Goal: Task Accomplishment & Management: Manage account settings

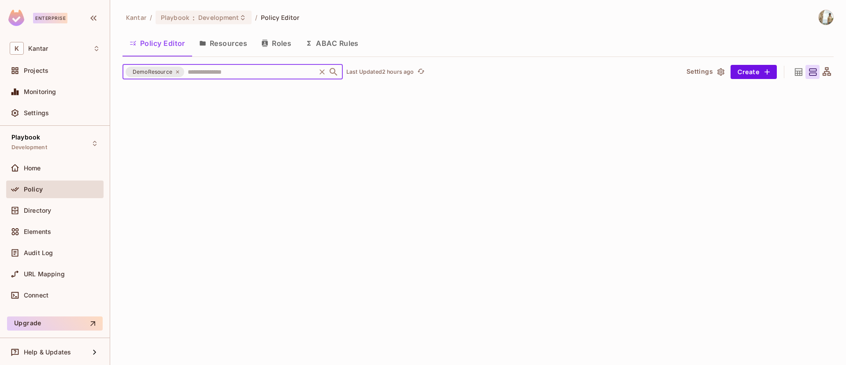
scroll to position [2735, 0]
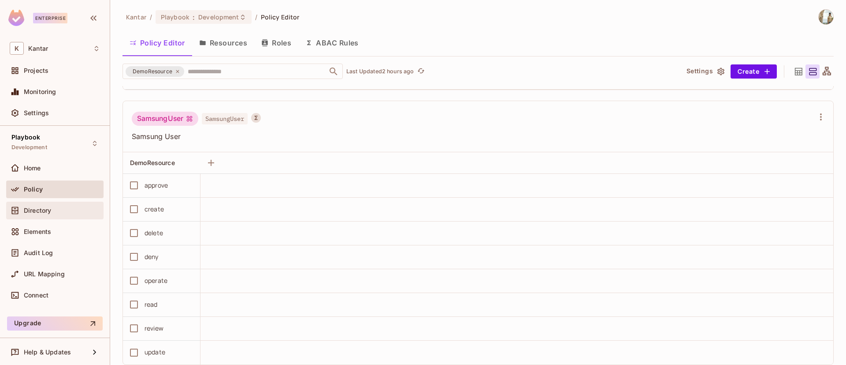
click at [61, 211] on div "Directory" at bounding box center [62, 210] width 76 height 7
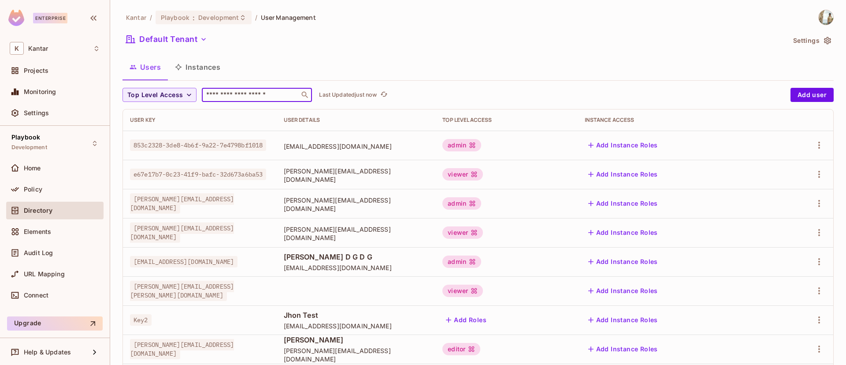
click at [250, 91] on input "text" at bounding box center [251, 94] width 93 height 9
type input "**********"
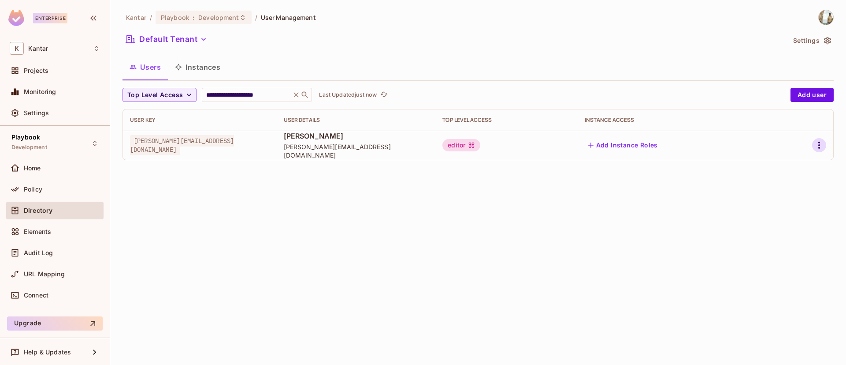
click at [817, 145] on icon "button" at bounding box center [819, 145] width 11 height 11
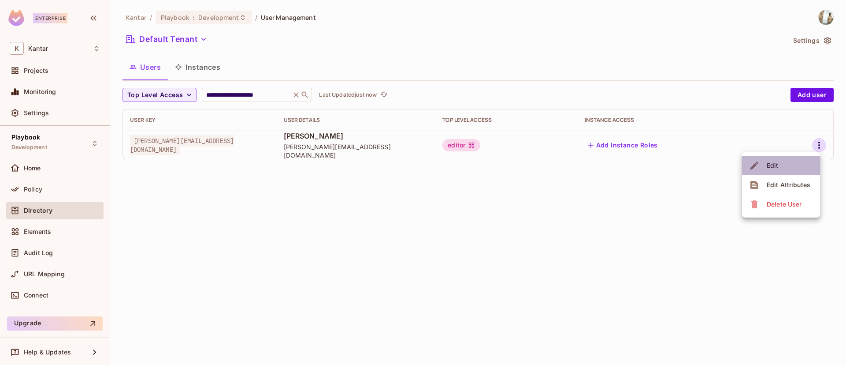
click at [781, 167] on li "Edit" at bounding box center [781, 165] width 78 height 19
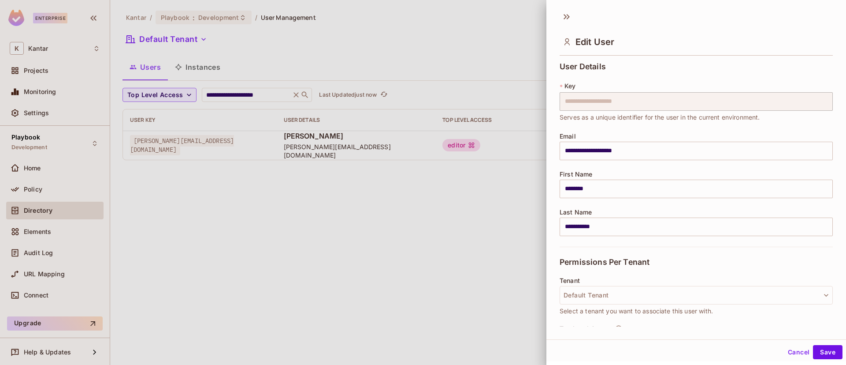
scroll to position [1, 0]
click at [788, 348] on button "Cancel" at bounding box center [799, 350] width 29 height 14
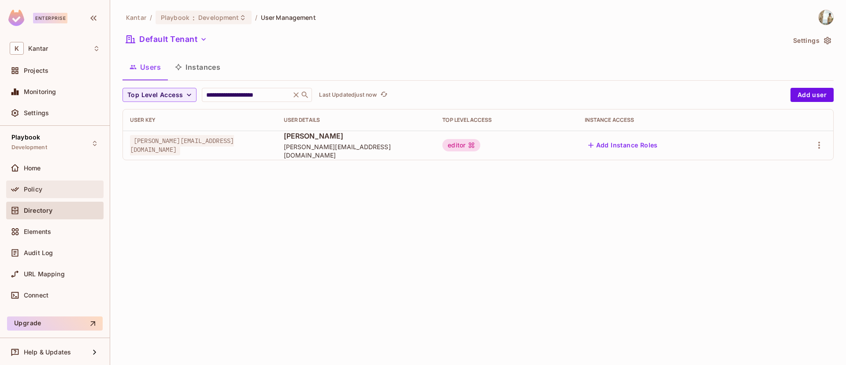
click at [49, 192] on div "Policy" at bounding box center [62, 189] width 76 height 7
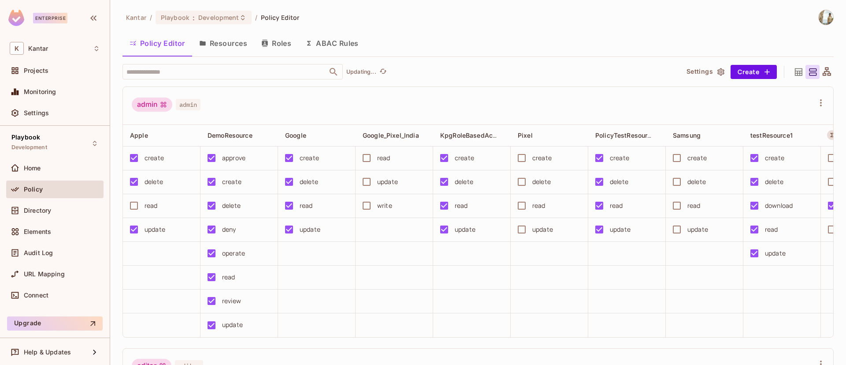
click at [346, 41] on button "ABAC Rules" at bounding box center [331, 43] width 67 height 22
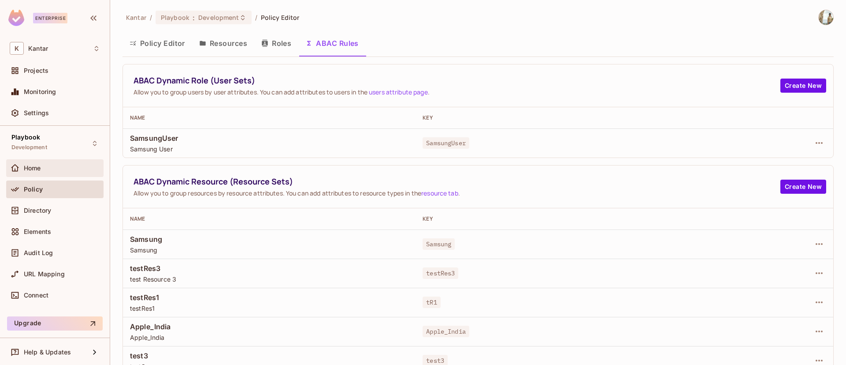
click at [41, 164] on span "Home" at bounding box center [32, 167] width 17 height 7
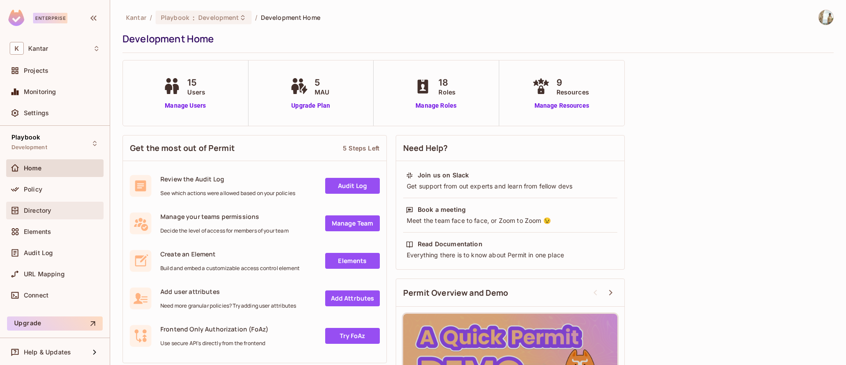
click at [45, 204] on div "Directory" at bounding box center [54, 210] width 97 height 18
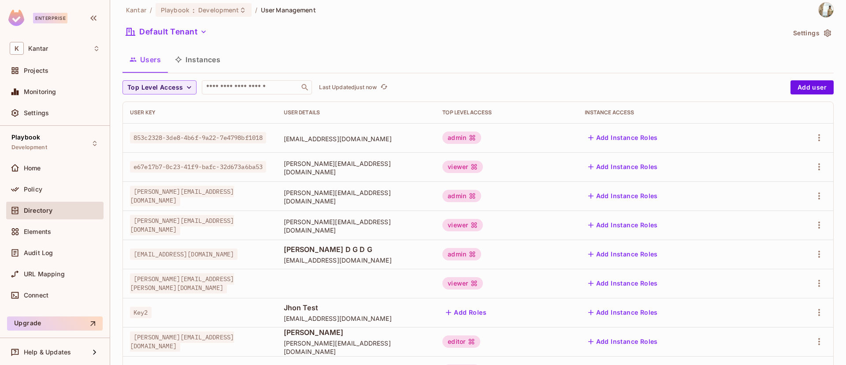
scroll to position [7, 0]
click at [63, 173] on div "Home" at bounding box center [54, 168] width 97 height 18
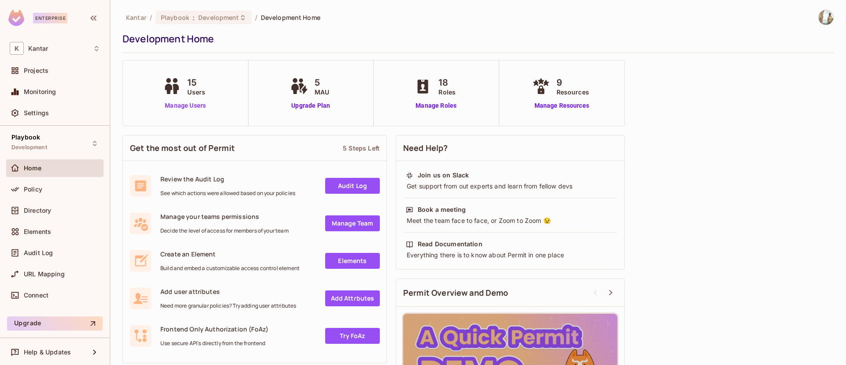
click at [188, 105] on link "Manage Users" at bounding box center [185, 105] width 49 height 9
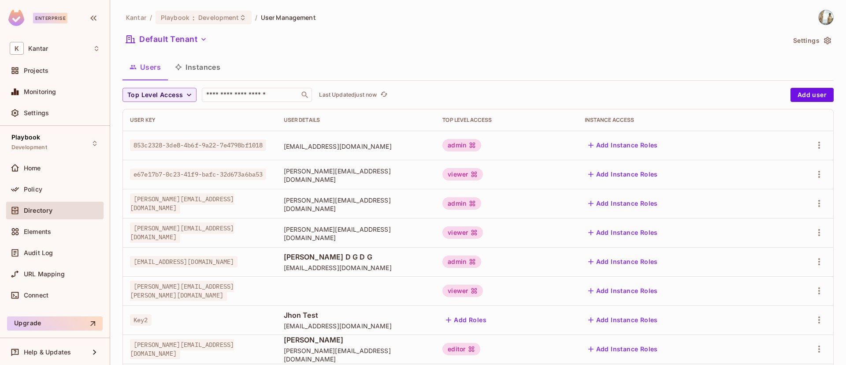
scroll to position [135, 0]
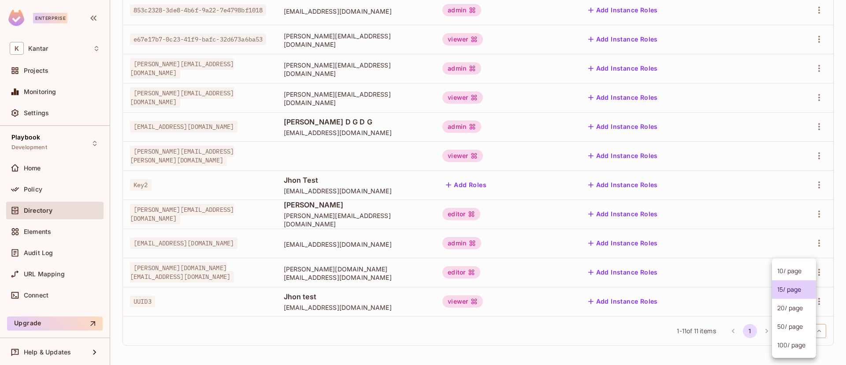
click at [808, 331] on body "Enterprise K Kantar Projects Monitoring Settings Playbook Development Home Poli…" at bounding box center [423, 182] width 846 height 365
click at [807, 271] on li "10 / page" at bounding box center [794, 270] width 44 height 19
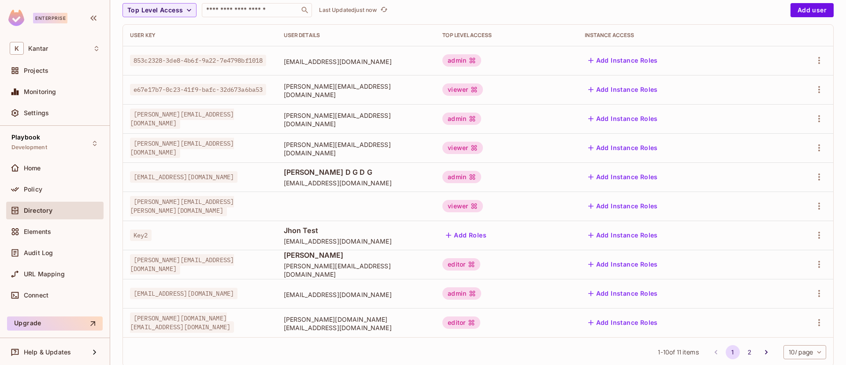
scroll to position [106, 0]
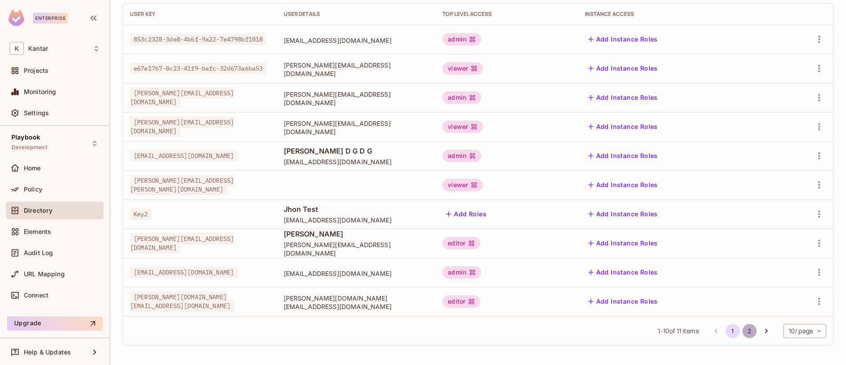
click at [743, 329] on button "2" at bounding box center [750, 331] width 14 height 14
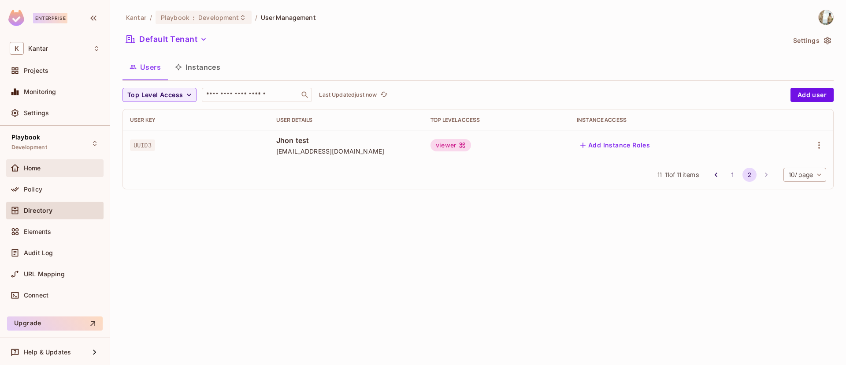
click at [31, 172] on div "Home" at bounding box center [55, 168] width 90 height 11
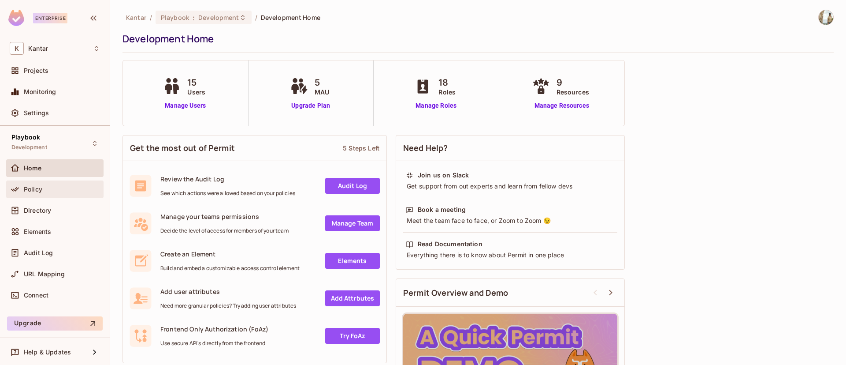
click at [37, 191] on span "Policy" at bounding box center [33, 189] width 19 height 7
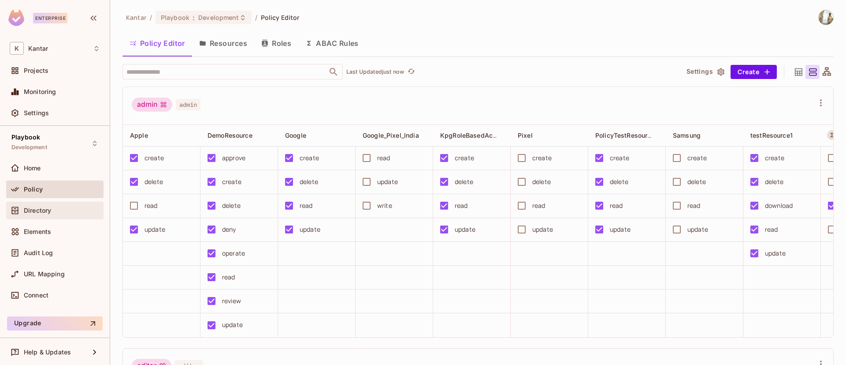
click at [54, 207] on div "Directory" at bounding box center [62, 210] width 76 height 7
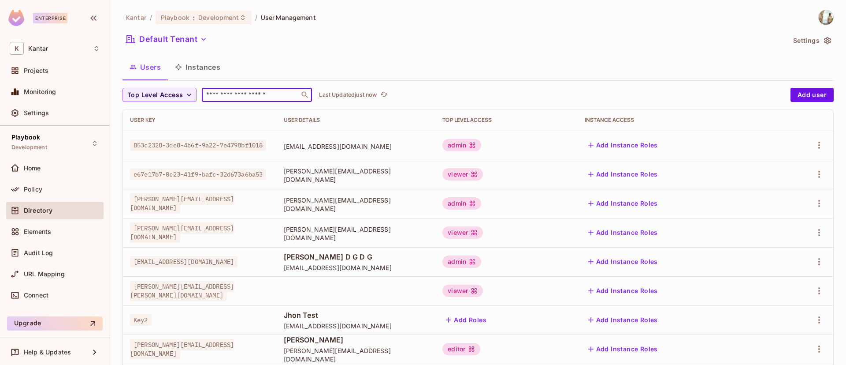
click at [238, 98] on input "text" at bounding box center [251, 94] width 93 height 9
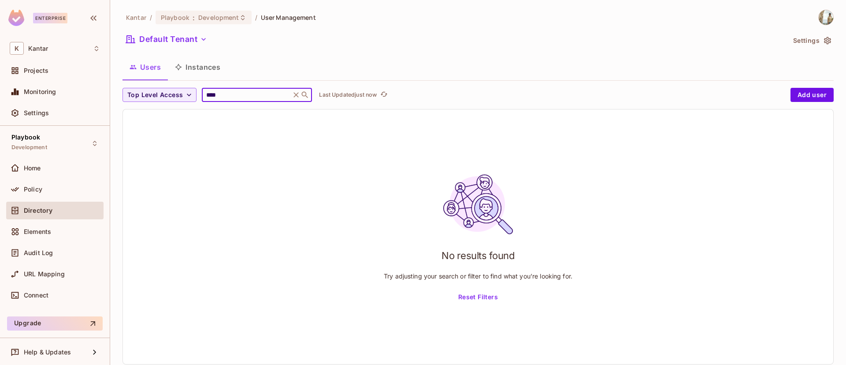
type input "****"
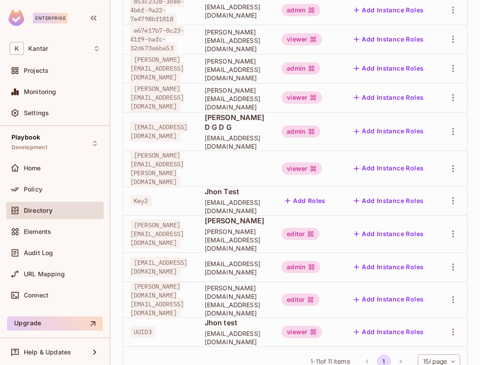
scroll to position [130, 0]
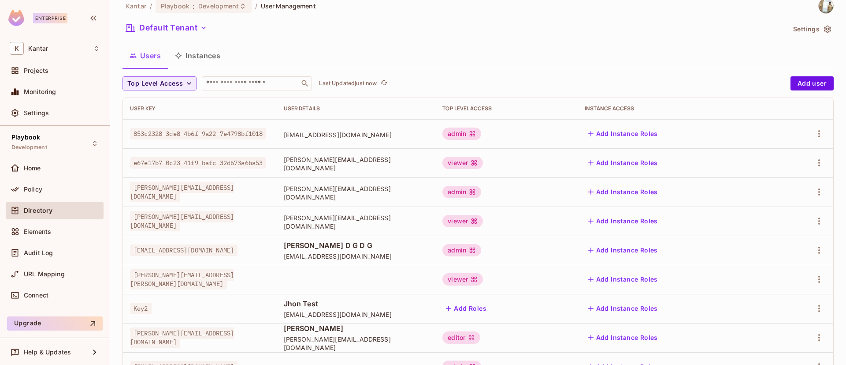
scroll to position [5, 0]
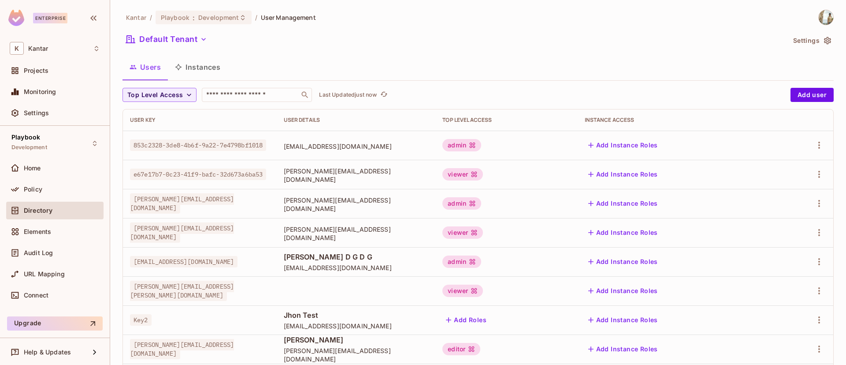
click at [207, 29] on div "Kantar / Playbook : Development / User Management Default Tenant Settings Users…" at bounding box center [479, 248] width 712 height 477
click at [205, 37] on icon "button" at bounding box center [203, 39] width 9 height 9
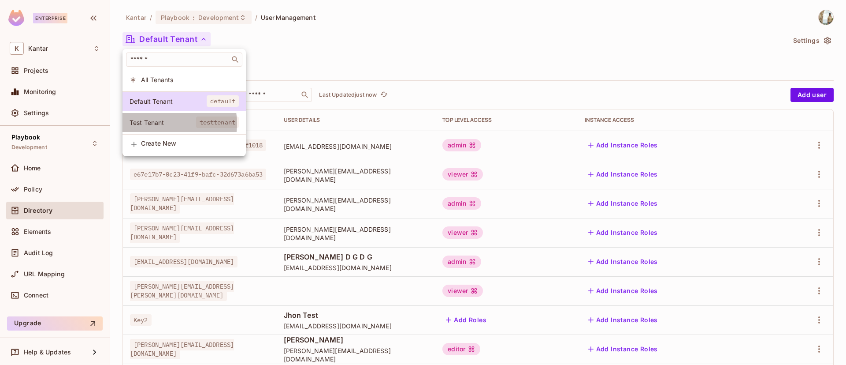
click at [164, 123] on span "Test Tenant" at bounding box center [163, 122] width 67 height 8
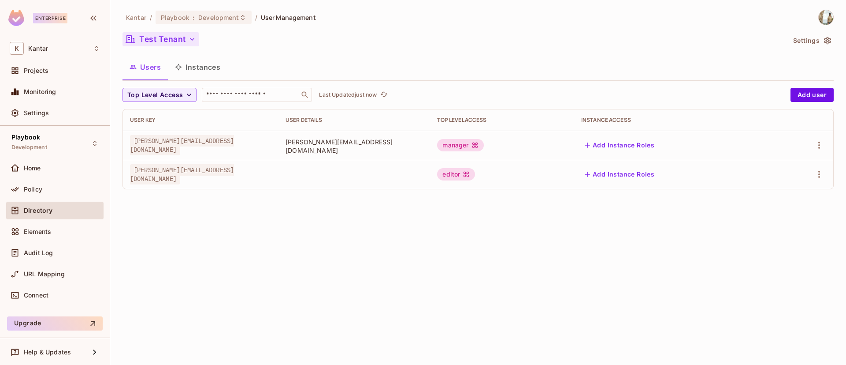
click at [170, 41] on button "Test Tenant" at bounding box center [161, 39] width 77 height 14
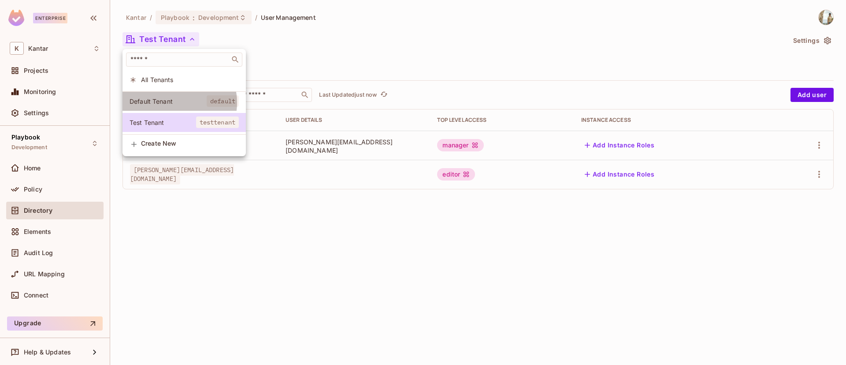
click at [176, 103] on span "Default Tenant" at bounding box center [168, 101] width 77 height 8
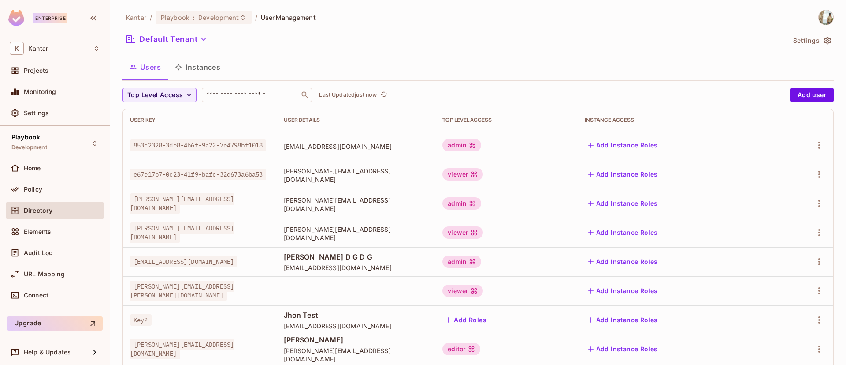
scroll to position [135, 0]
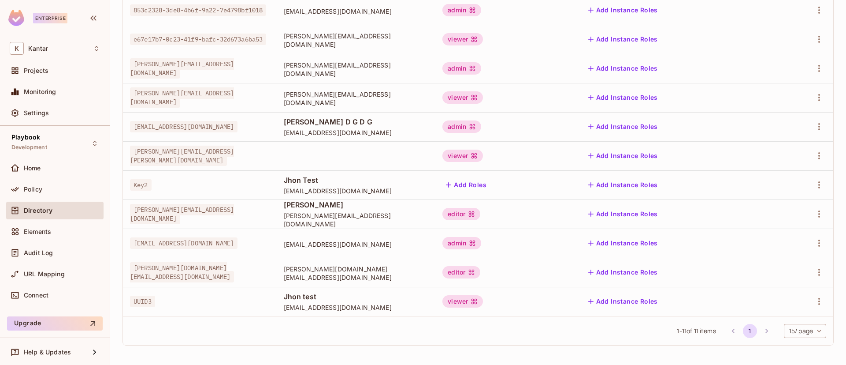
click at [138, 186] on span "Key2" at bounding box center [141, 184] width 22 height 11
copy span "Key2"
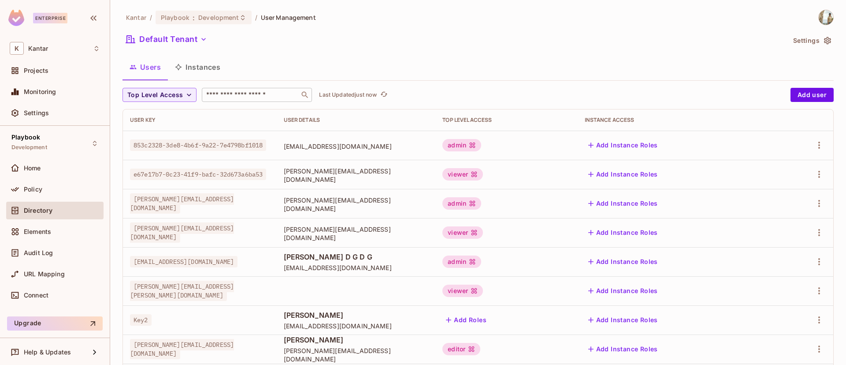
click at [261, 92] on input "text" at bounding box center [251, 94] width 93 height 9
drag, startPoint x: 406, startPoint y: 328, endPoint x: 345, endPoint y: 309, distance: 63.7
click at [345, 309] on tr "Key2 [PERSON_NAME] [EMAIL_ADDRESS][DOMAIN_NAME] Add Roles Add Instance Roles" at bounding box center [478, 319] width 711 height 29
click at [281, 97] on input "text" at bounding box center [251, 94] width 93 height 9
click at [800, 96] on button "Add user" at bounding box center [812, 95] width 43 height 14
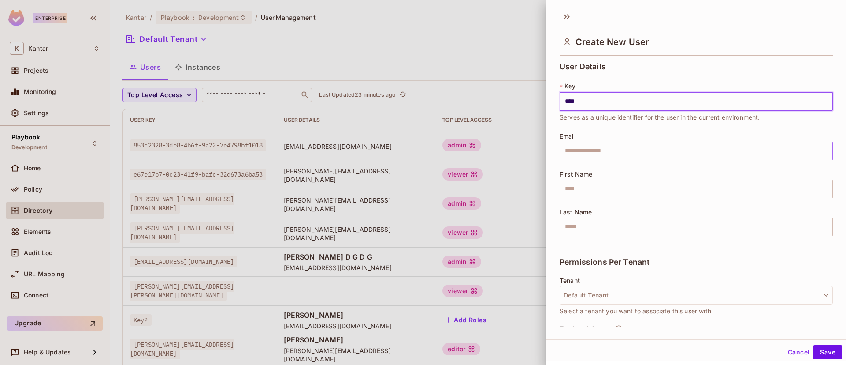
type input "****"
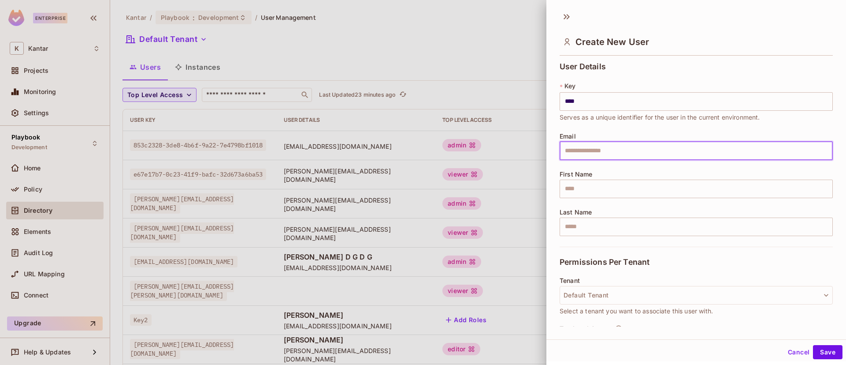
click at [622, 154] on input "text" at bounding box center [696, 151] width 273 height 19
click at [590, 149] on input "text" at bounding box center [696, 151] width 273 height 19
type input "**********"
click at [624, 180] on input "text" at bounding box center [696, 188] width 273 height 19
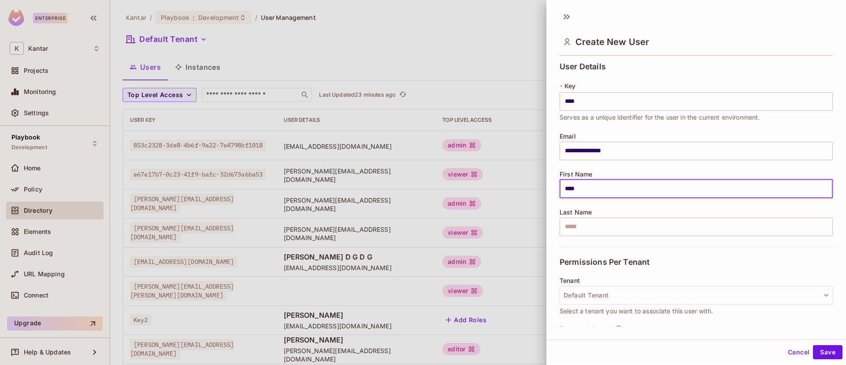
type input "****"
click at [591, 217] on div "Last Name ​" at bounding box center [696, 222] width 273 height 27
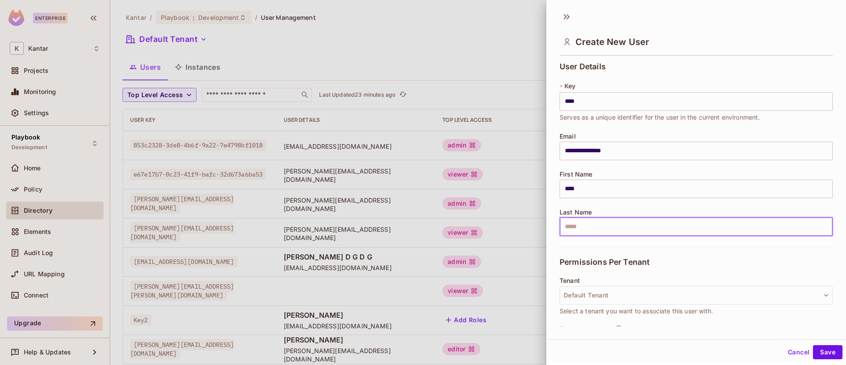
click at [595, 226] on input "text" at bounding box center [696, 226] width 273 height 19
type input "****"
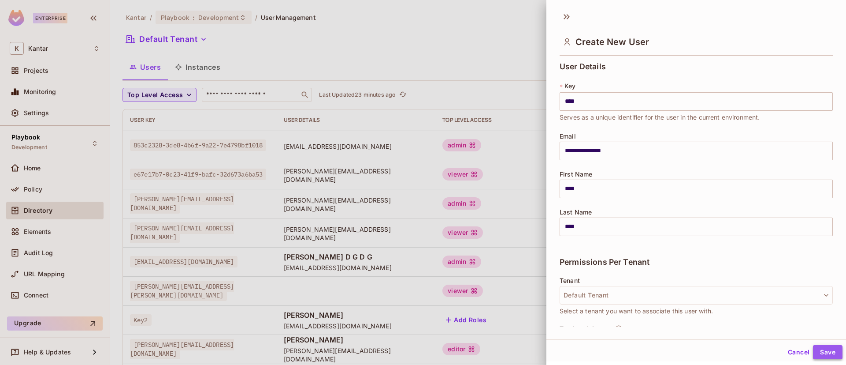
click at [814, 356] on button "Save" at bounding box center [828, 352] width 30 height 14
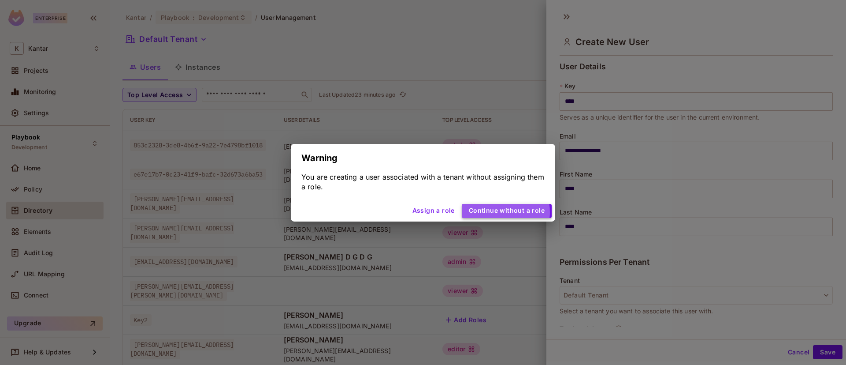
click at [498, 212] on button "Continue without a role" at bounding box center [507, 211] width 90 height 14
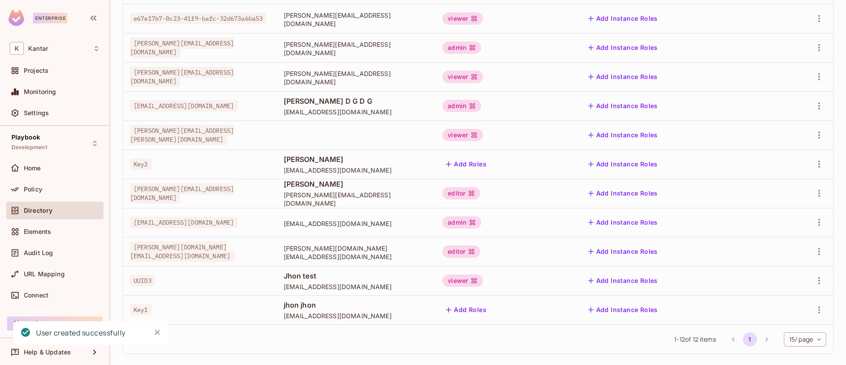
scroll to position [164, 0]
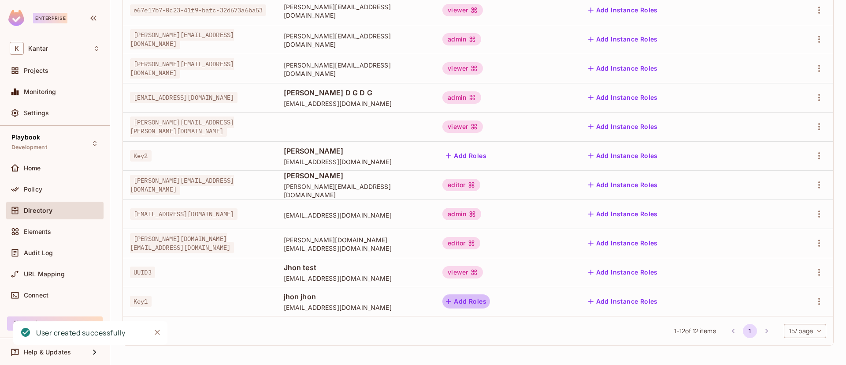
click at [490, 302] on button "Add Roles" at bounding box center [467, 301] width 48 height 14
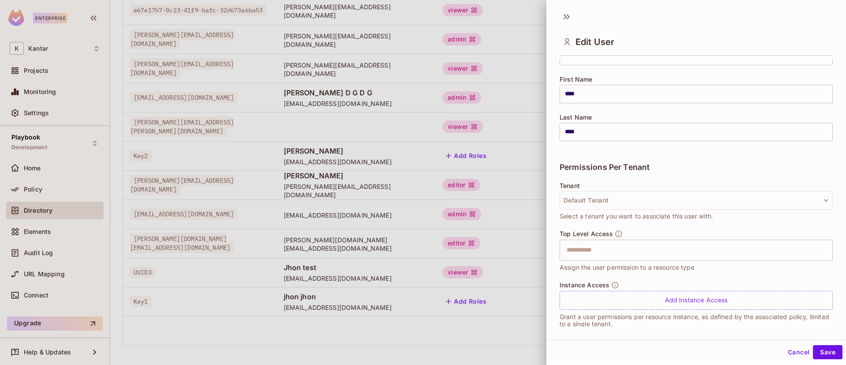
scroll to position [104, 0]
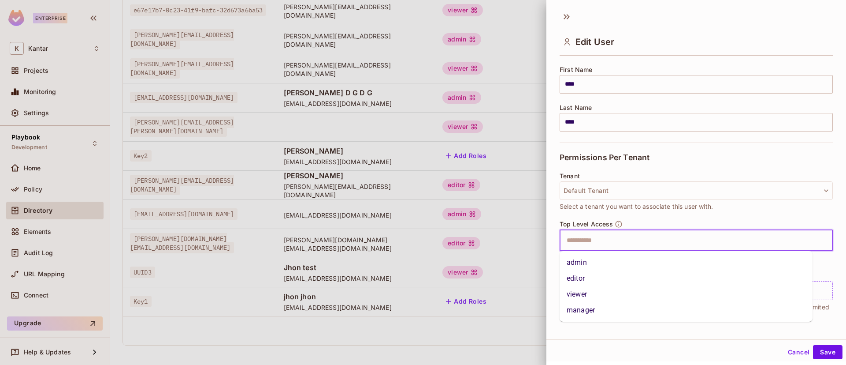
click at [696, 246] on input "text" at bounding box center [689, 240] width 254 height 18
click at [639, 286] on li "viewer" at bounding box center [686, 294] width 253 height 16
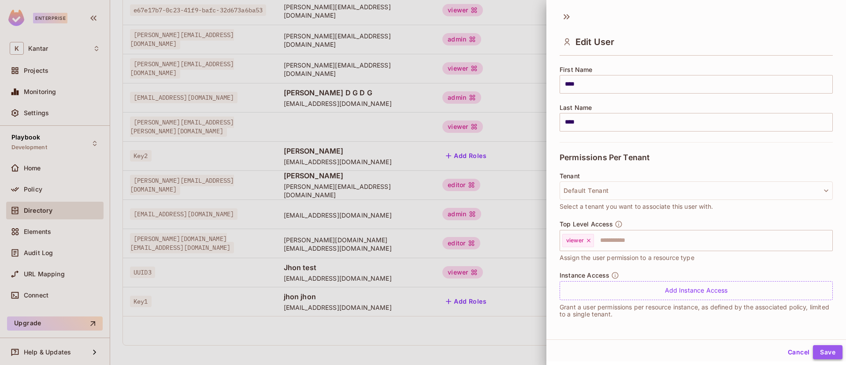
click at [824, 350] on button "Save" at bounding box center [828, 352] width 30 height 14
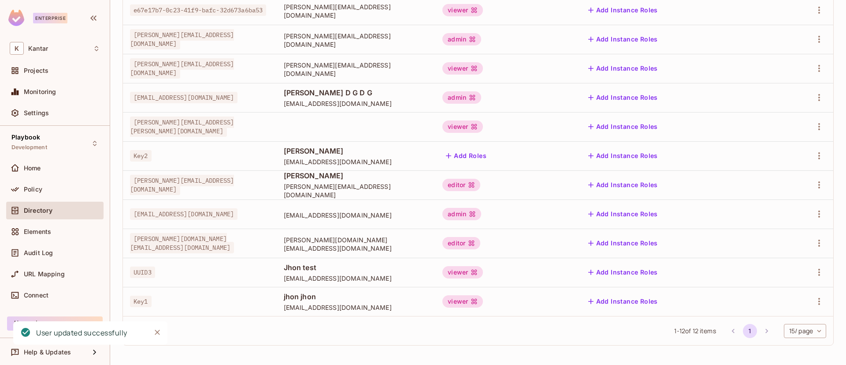
click at [662, 301] on button "Add Instance Roles" at bounding box center [623, 301] width 77 height 14
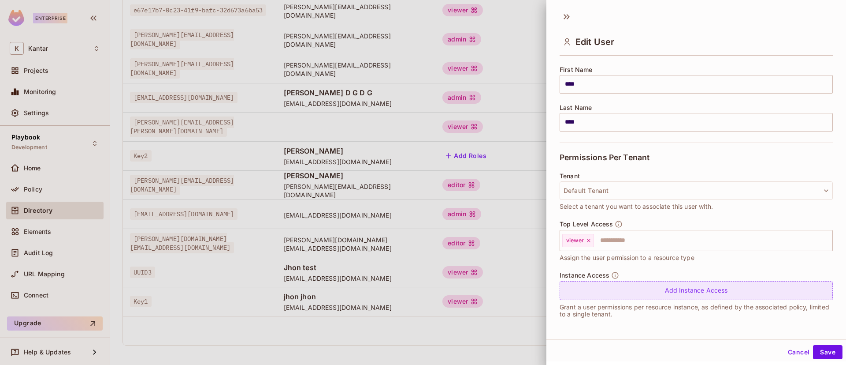
click at [680, 290] on div "Add Instance Access" at bounding box center [696, 290] width 273 height 19
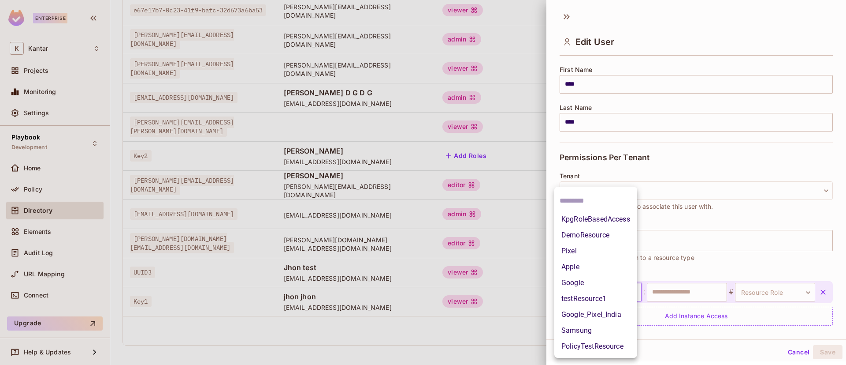
click at [626, 290] on body "Enterprise K Kantar Projects Monitoring Settings Playbook Development Home Poli…" at bounding box center [423, 182] width 846 height 365
click at [599, 232] on li "DemoResource" at bounding box center [596, 235] width 83 height 16
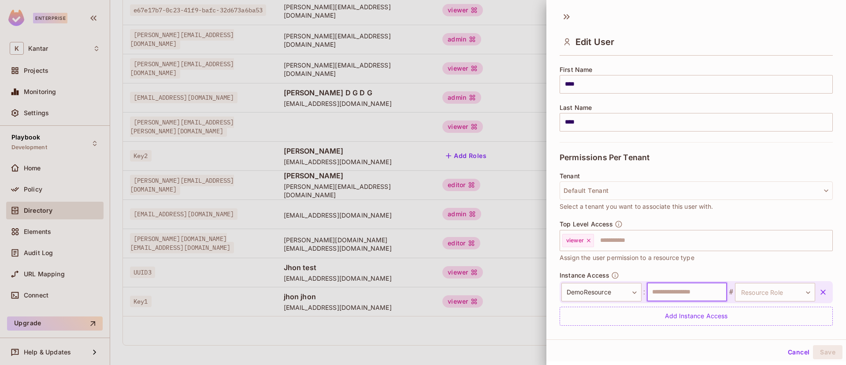
click at [691, 295] on input "text" at bounding box center [687, 292] width 80 height 19
click at [745, 294] on body "Enterprise K Kantar Projects Monitoring Settings Playbook Development Home Poli…" at bounding box center [423, 182] width 846 height 365
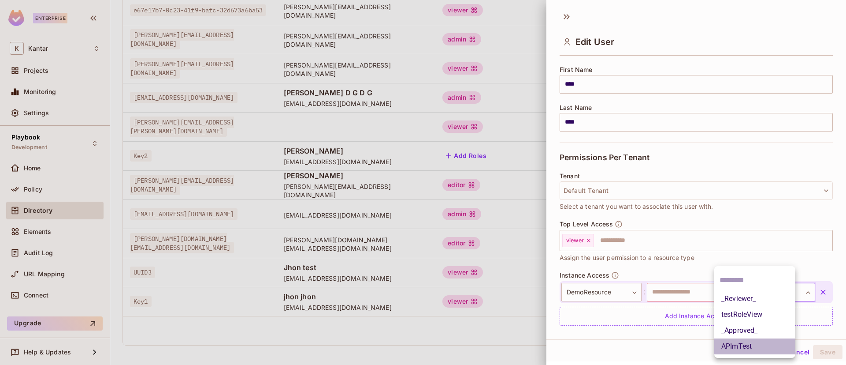
click at [774, 342] on li "APImTest" at bounding box center [755, 346] width 81 height 16
type input "********"
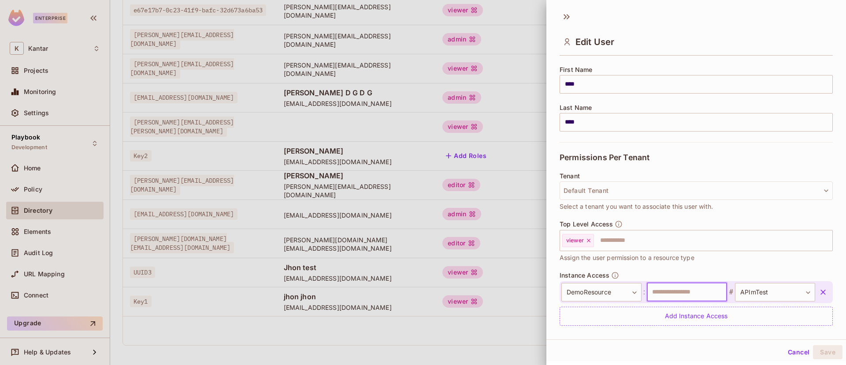
click at [675, 296] on input "text" at bounding box center [687, 292] width 80 height 19
click at [675, 296] on input "*" at bounding box center [687, 292] width 80 height 19
type input "********"
click at [814, 347] on button "Save" at bounding box center [828, 352] width 30 height 14
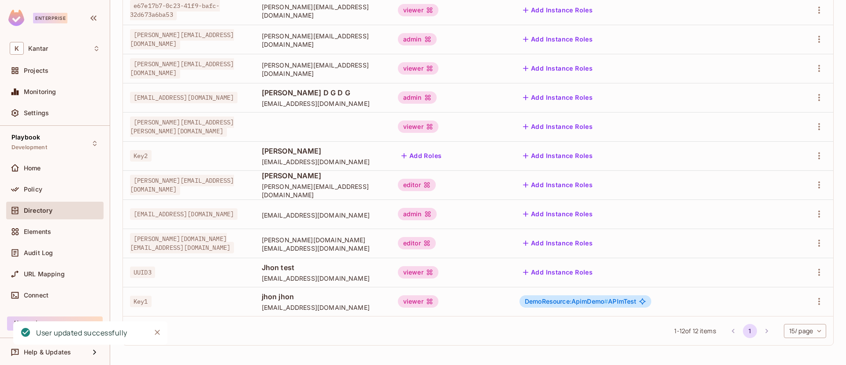
click at [139, 302] on span "Key1" at bounding box center [141, 300] width 22 height 11
click at [140, 302] on span "Key1" at bounding box center [141, 300] width 22 height 11
copy span "Key1"
drag, startPoint x: 250, startPoint y: 323, endPoint x: 205, endPoint y: 294, distance: 54.1
click at [249, 323] on div "1 - 12 of 12 items 1 15 / page ** ​" at bounding box center [478, 330] width 711 height 29
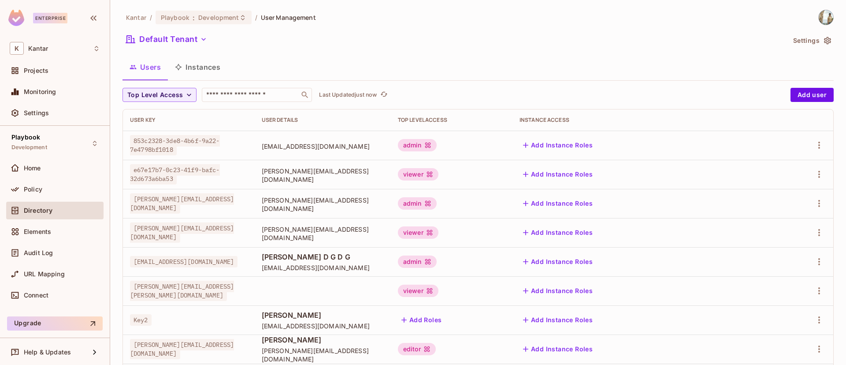
scroll to position [132, 0]
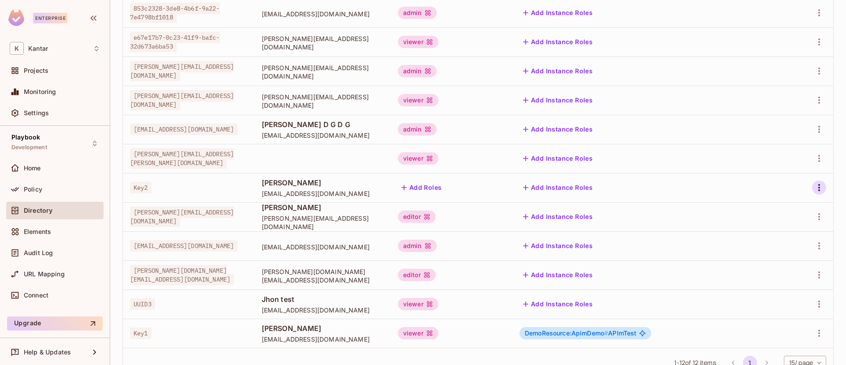
click at [814, 184] on icon "button" at bounding box center [819, 187] width 11 height 11
click at [776, 244] on div "Delete User" at bounding box center [774, 246] width 35 height 9
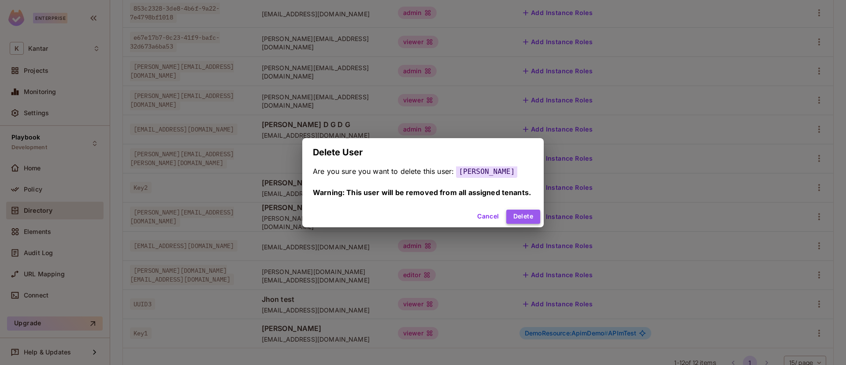
click at [531, 217] on button "Delete" at bounding box center [524, 216] width 34 height 14
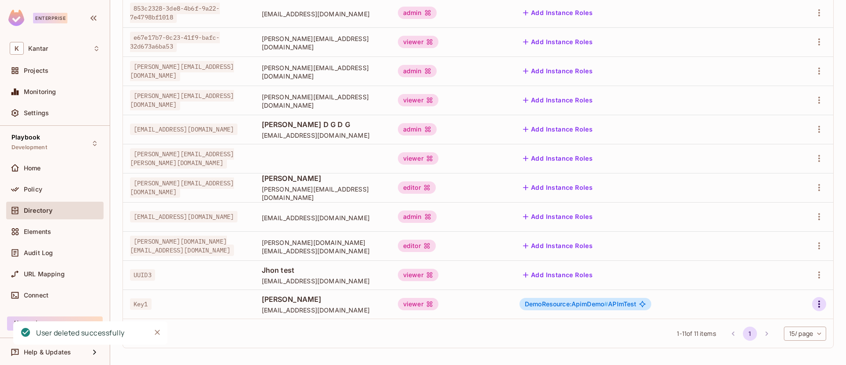
click at [814, 301] on icon "button" at bounding box center [819, 303] width 11 height 11
click at [775, 340] on div "Delete User" at bounding box center [774, 344] width 35 height 9
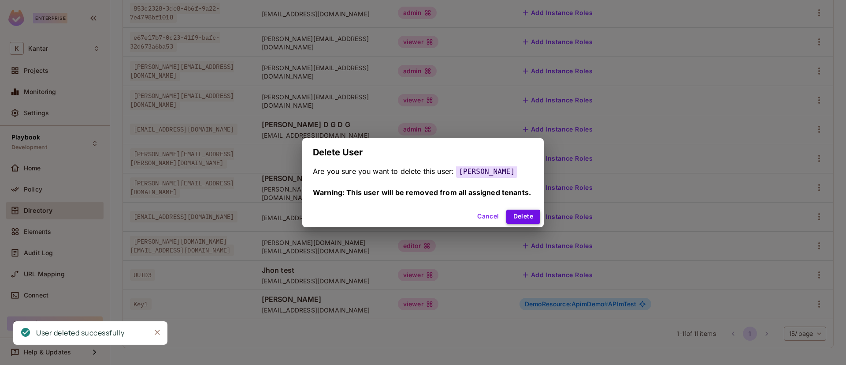
click at [523, 215] on button "Delete" at bounding box center [524, 216] width 34 height 14
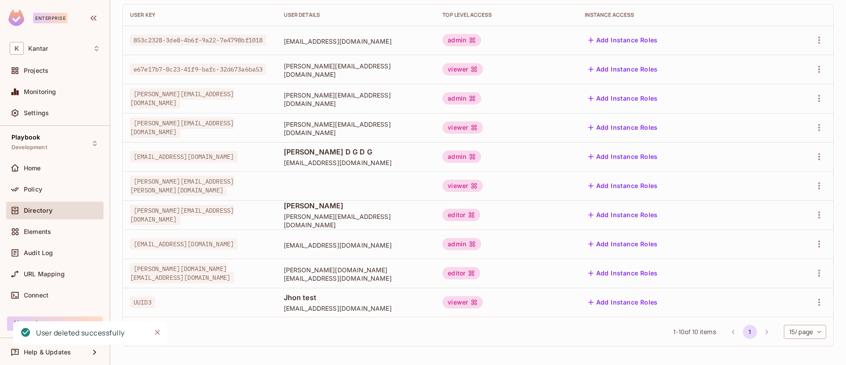
scroll to position [0, 0]
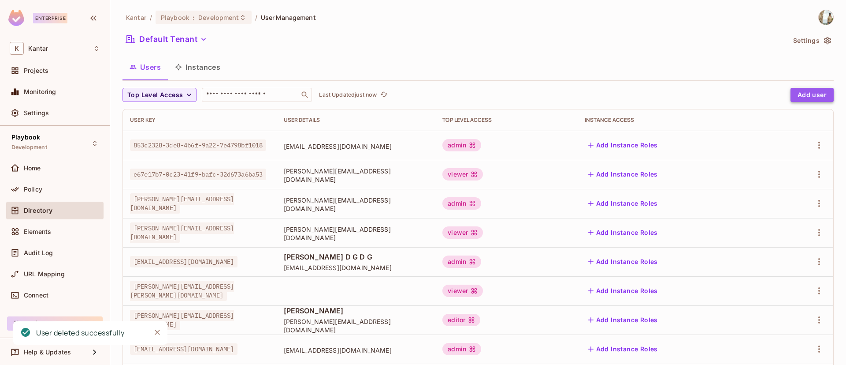
click at [795, 96] on button "Add user" at bounding box center [812, 95] width 43 height 14
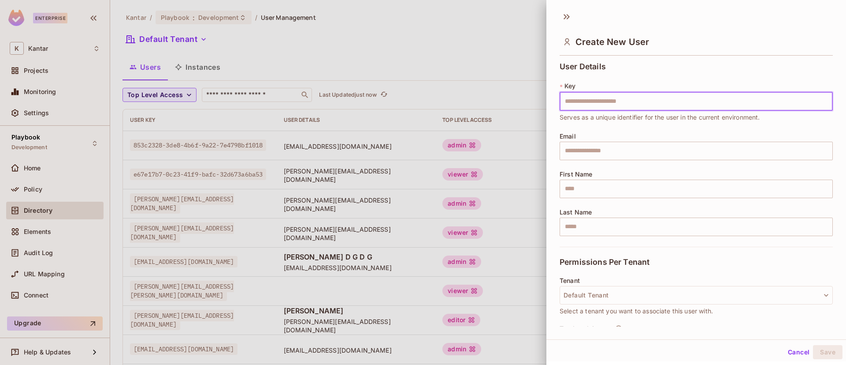
click at [622, 100] on input "text" at bounding box center [696, 101] width 273 height 19
type input "****"
click at [618, 152] on input "text" at bounding box center [696, 151] width 273 height 19
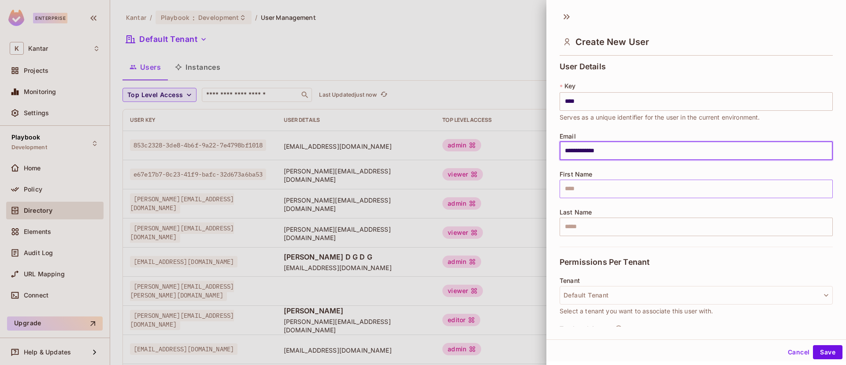
type input "**********"
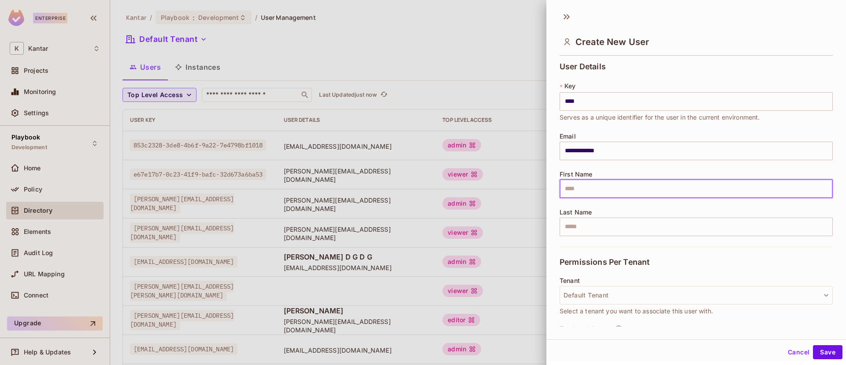
click at [603, 184] on input "text" at bounding box center [696, 188] width 273 height 19
type input "****"
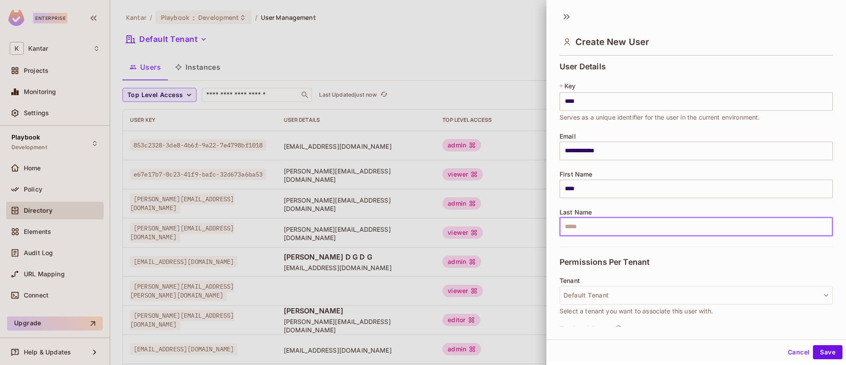
click at [593, 223] on input "text" at bounding box center [696, 226] width 273 height 19
type input "****"
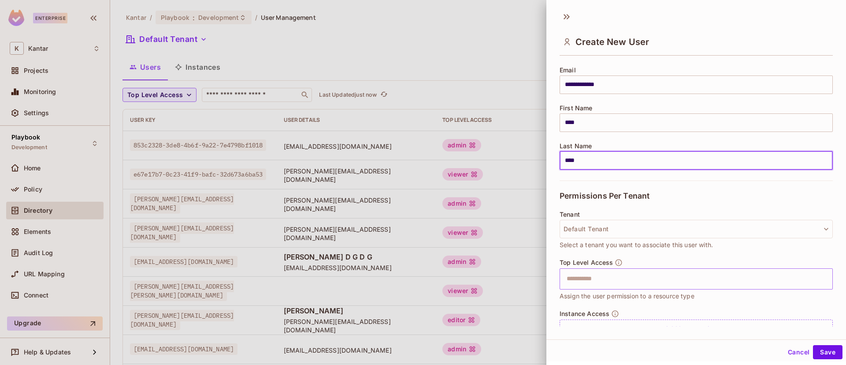
scroll to position [104, 0]
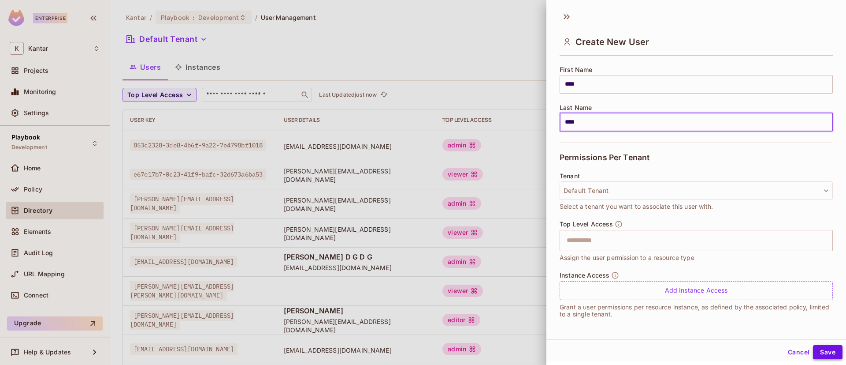
click at [820, 353] on button "Save" at bounding box center [828, 352] width 30 height 14
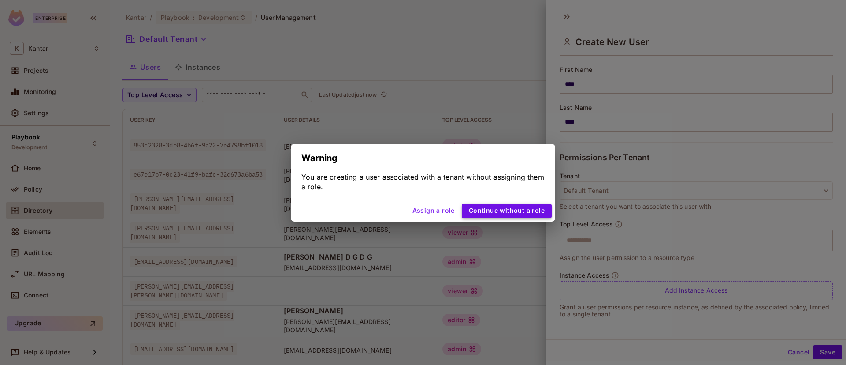
click at [510, 204] on button "Continue without a role" at bounding box center [507, 211] width 90 height 14
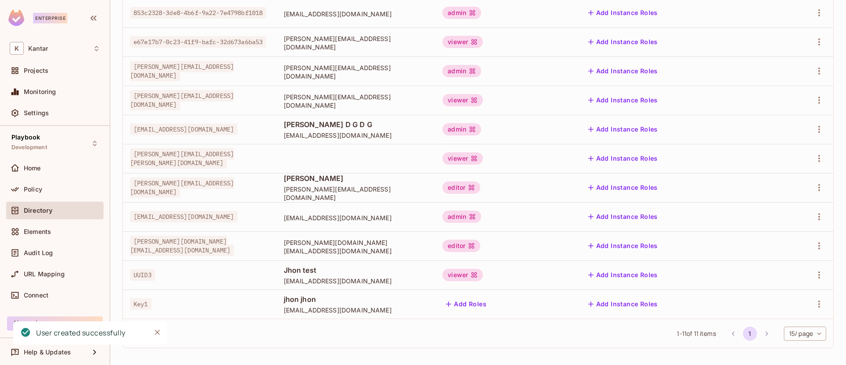
scroll to position [135, 0]
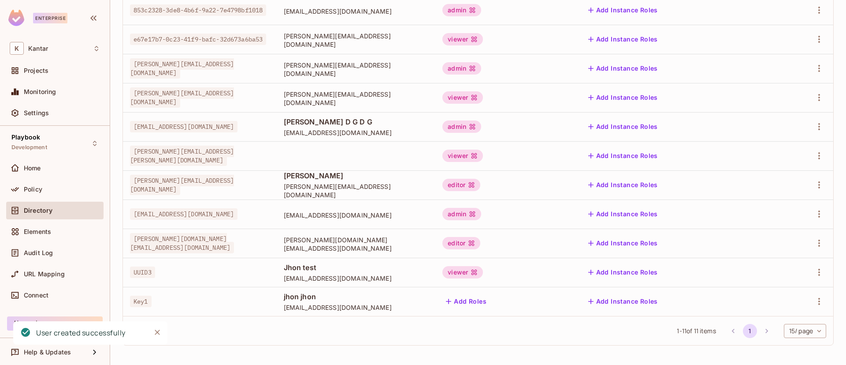
click at [490, 300] on button "Add Roles" at bounding box center [467, 301] width 48 height 14
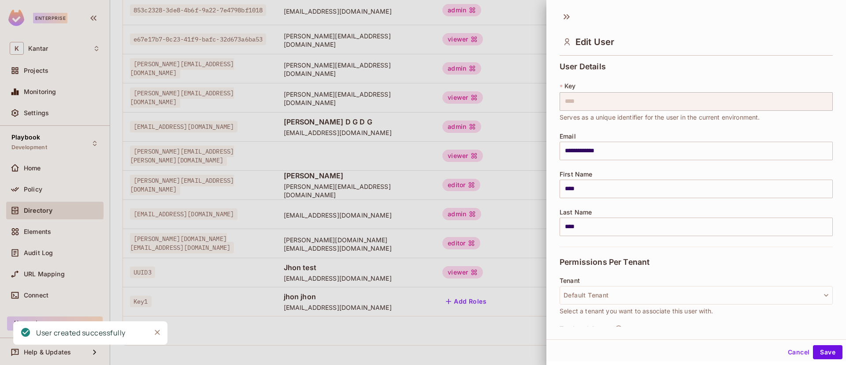
scroll to position [104, 0]
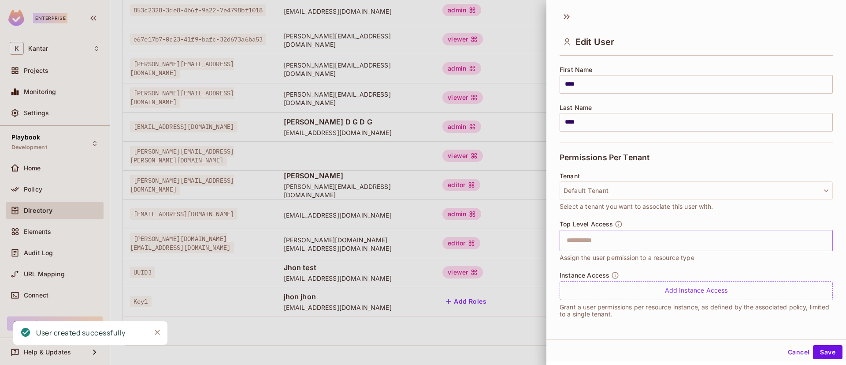
click at [670, 243] on input "text" at bounding box center [689, 240] width 254 height 18
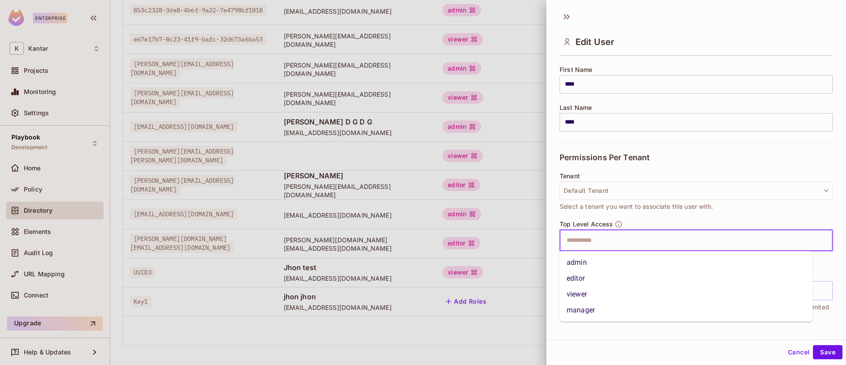
click at [632, 283] on li "editor" at bounding box center [686, 278] width 253 height 16
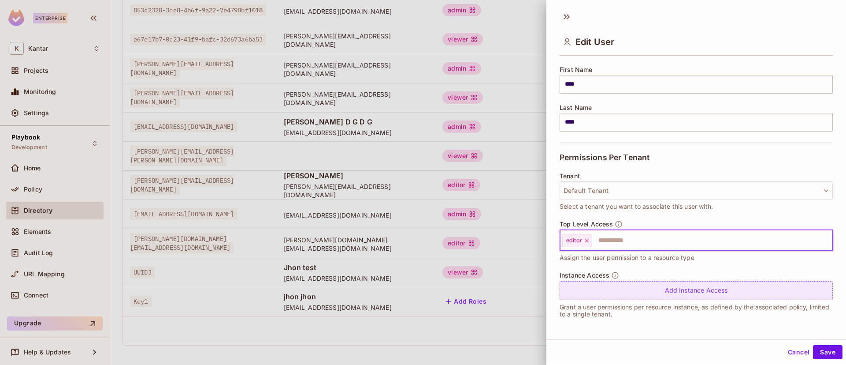
click at [636, 291] on div "Add Instance Access" at bounding box center [696, 290] width 273 height 19
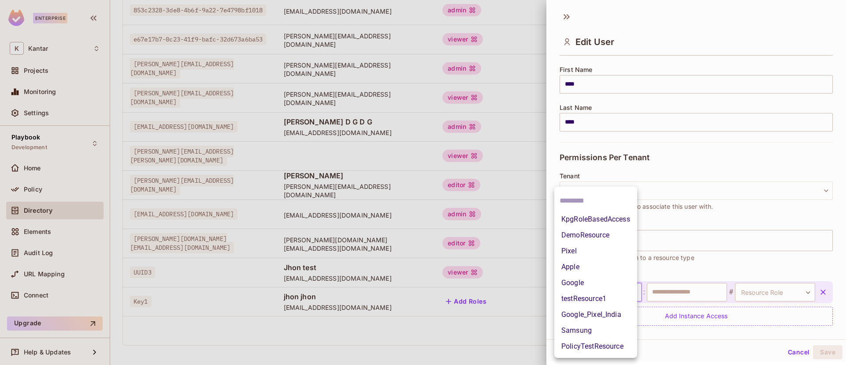
click at [611, 292] on body "Enterprise K Kantar Projects Monitoring Settings Playbook Development Home Poli…" at bounding box center [423, 182] width 846 height 365
click at [598, 236] on li "DemoResource" at bounding box center [596, 235] width 83 height 16
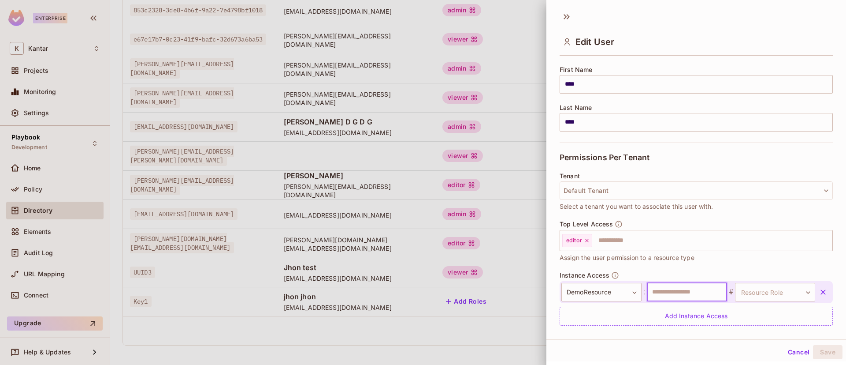
click at [673, 290] on input "text" at bounding box center [687, 292] width 80 height 19
type input "********"
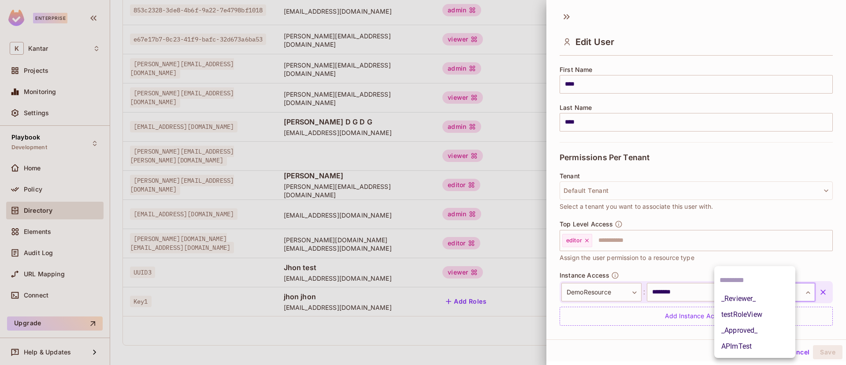
click at [743, 293] on body "Enterprise K Kantar Projects Monitoring Settings Playbook Development Home Poli…" at bounding box center [423, 182] width 846 height 365
click at [754, 340] on li "APImTest" at bounding box center [755, 346] width 81 height 16
click at [820, 351] on button "Save" at bounding box center [828, 352] width 30 height 14
